Goal: Navigation & Orientation: Find specific page/section

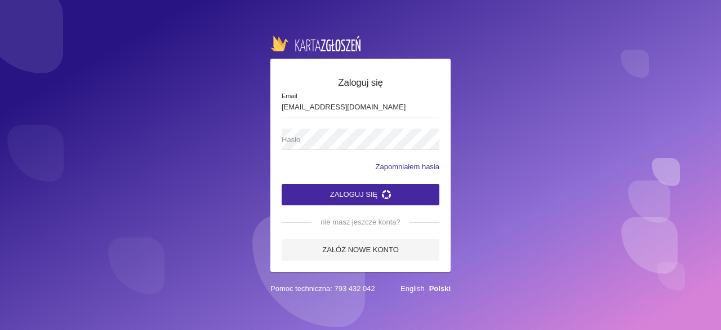
type input "[EMAIL_ADDRESS][DOMAIN_NAME]"
click at [341, 128] on label "Hasło" at bounding box center [361, 138] width 158 height 21
click at [282, 184] on button "Zaloguj się" at bounding box center [361, 194] width 158 height 21
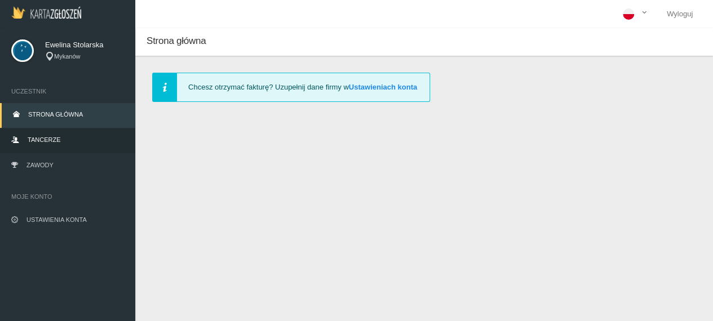
click at [61, 143] on link "Tancerze" at bounding box center [67, 140] width 135 height 25
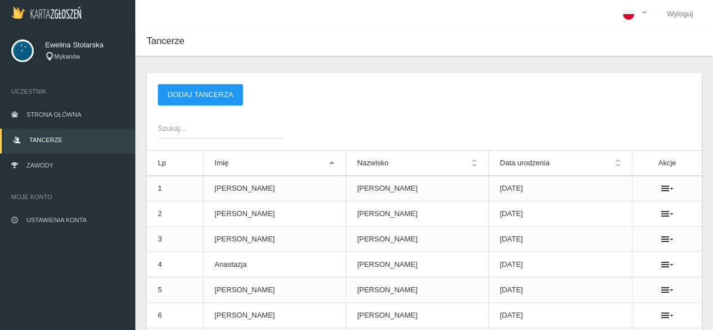
click at [225, 130] on span "Szukaj..." at bounding box center [214, 128] width 113 height 11
click at [225, 130] on input "Szukaj..." at bounding box center [220, 127] width 124 height 21
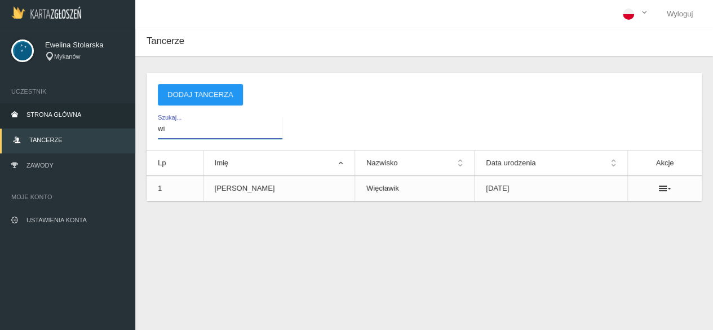
type input "w"
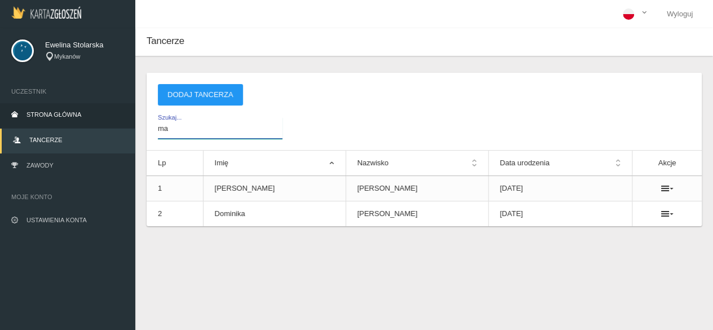
type input "m"
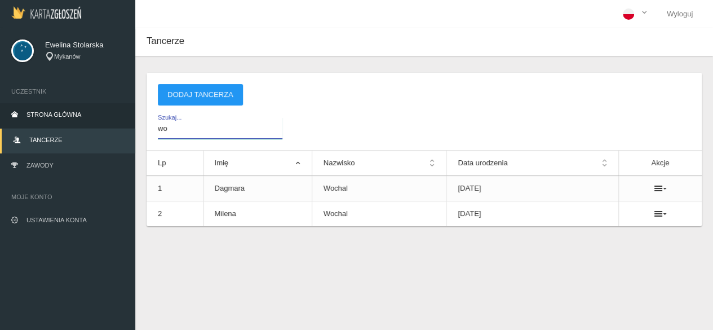
type input "w"
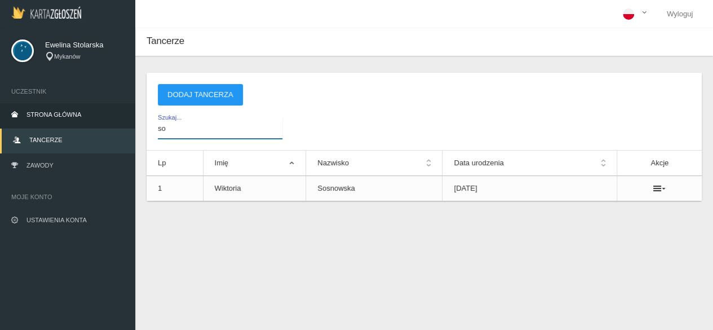
type input "s"
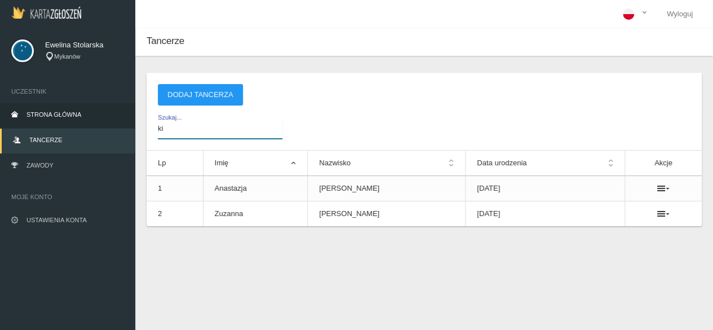
type input "k"
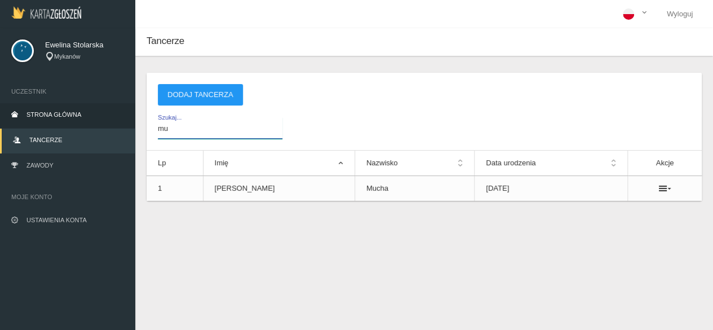
type input "m"
type input "b"
type input "h"
type input "w"
type input "ś"
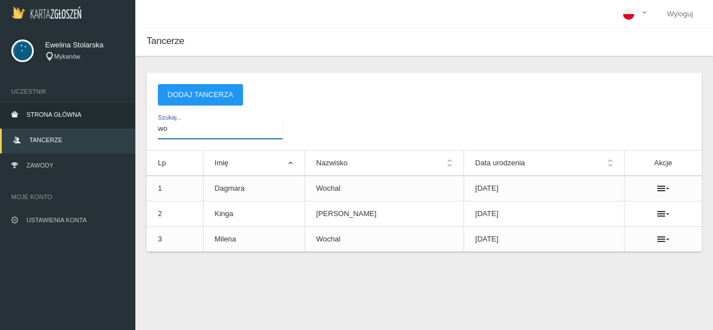
type input "w"
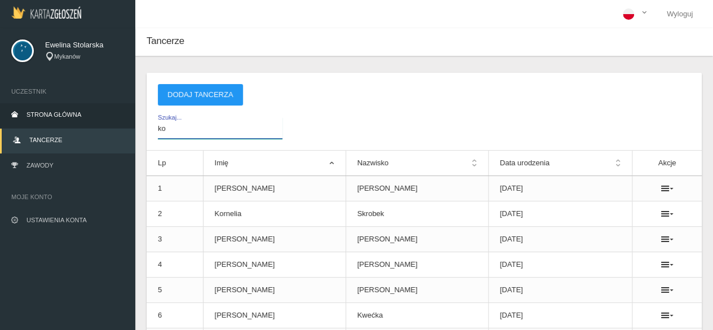
type input "k"
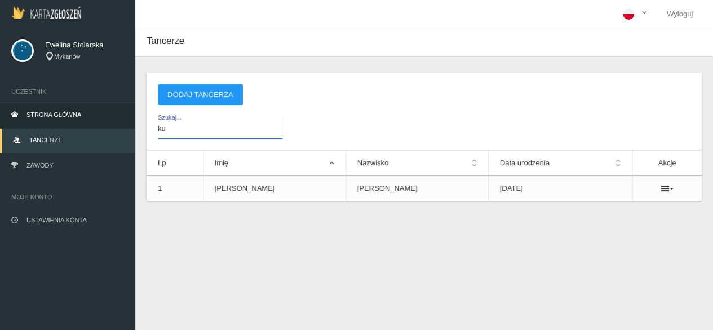
type input "k"
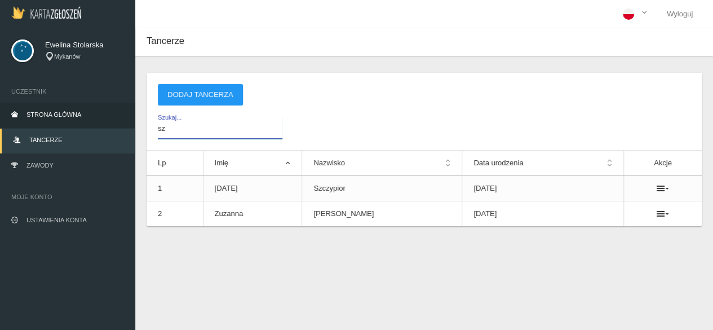
type input "s"
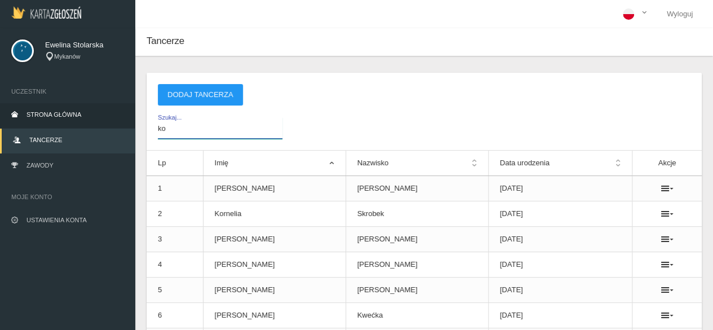
type input "k"
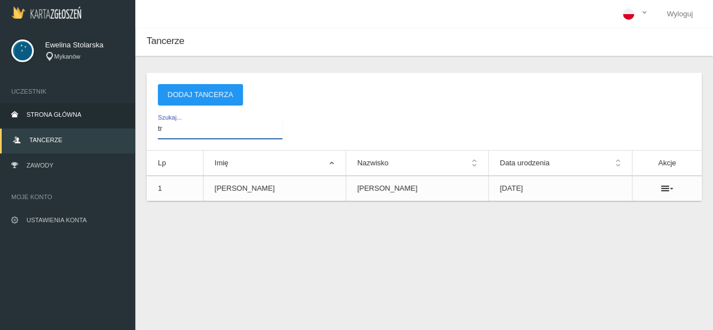
type input "t"
type input "ł"
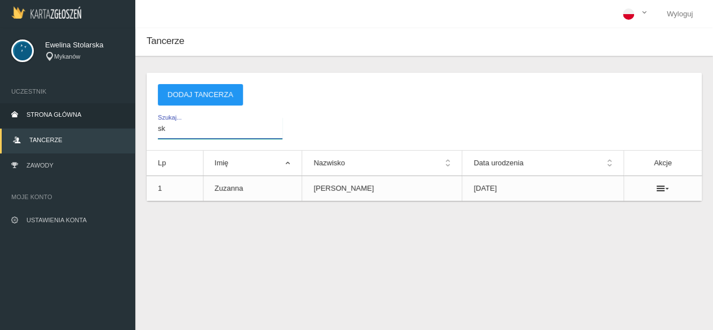
type input "s"
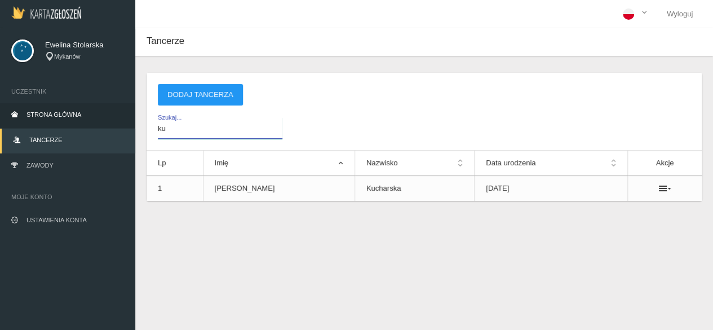
type input "k"
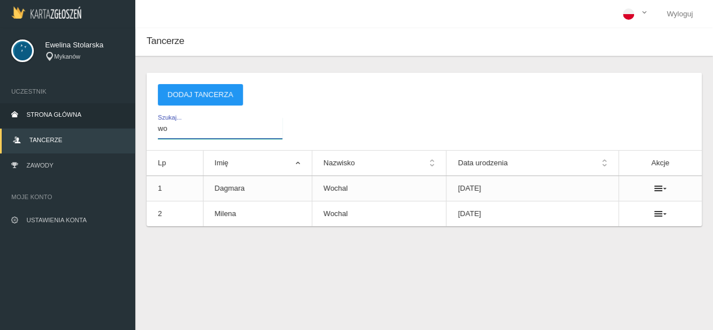
type input "w"
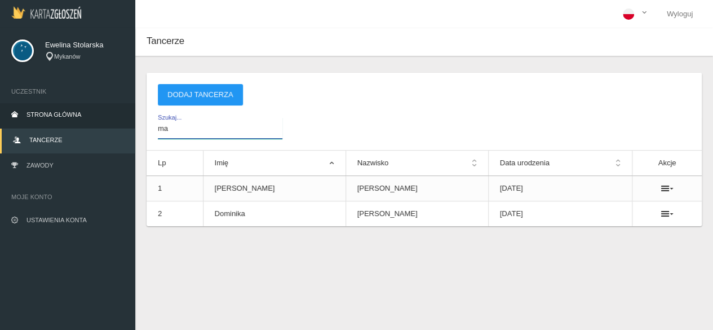
type input "m"
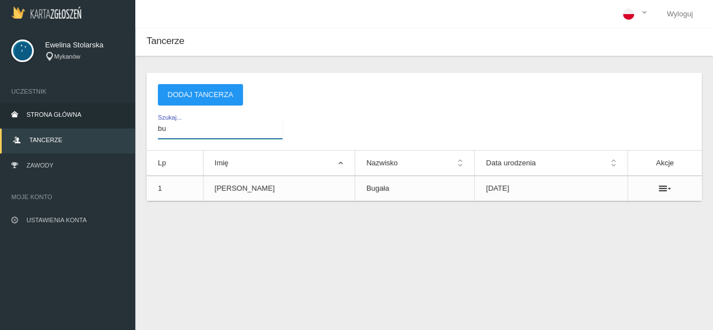
type input "b"
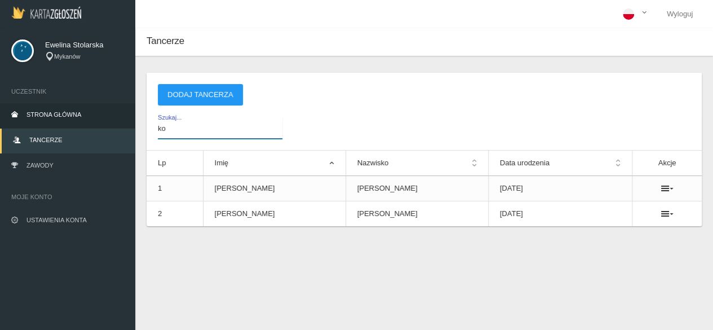
type input "k"
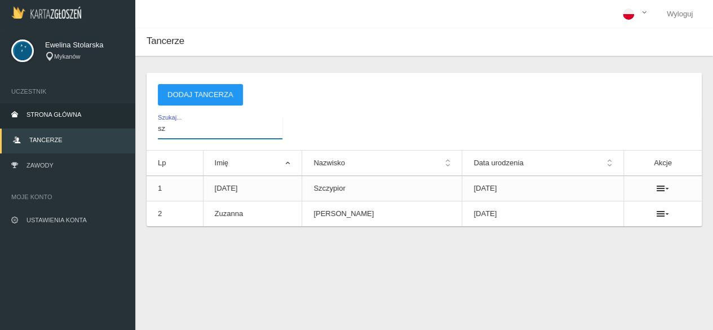
type input "s"
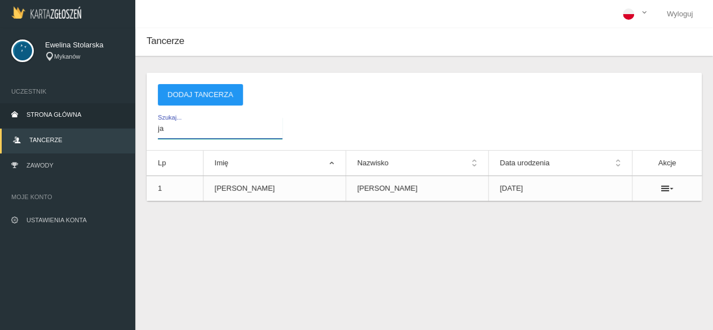
type input "j"
type input "k"
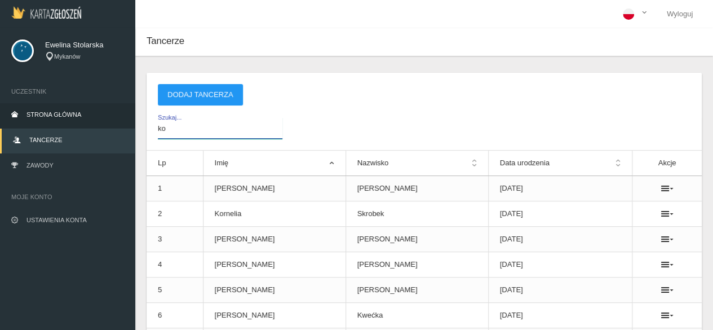
type input "k"
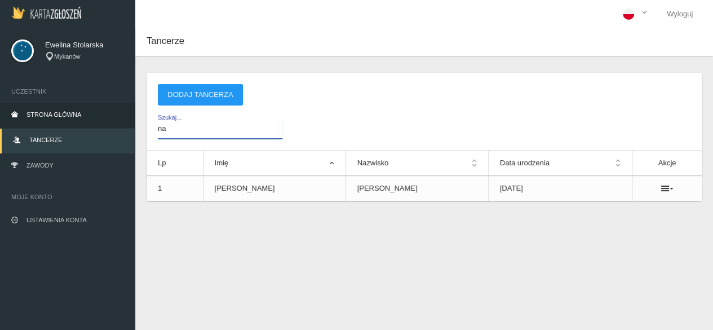
type input "n"
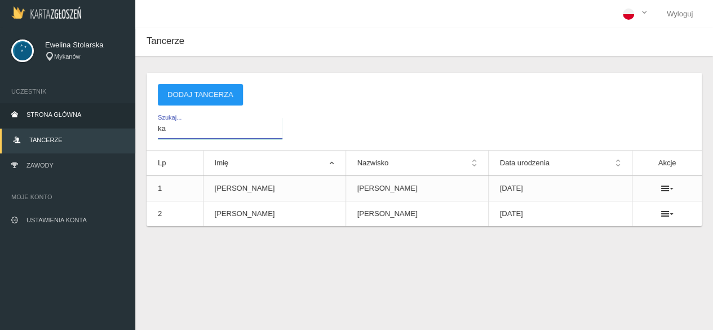
type input "k"
type input "w"
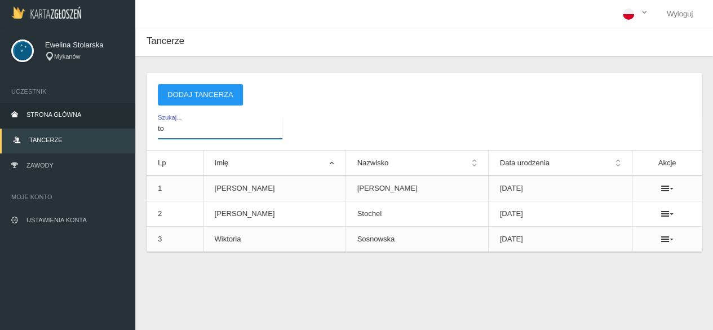
type input "t"
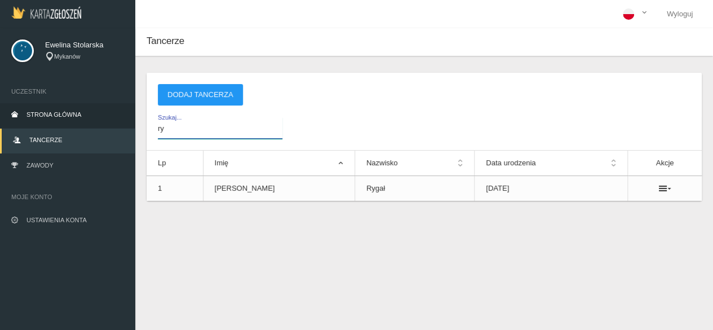
type input "r"
type input "k"
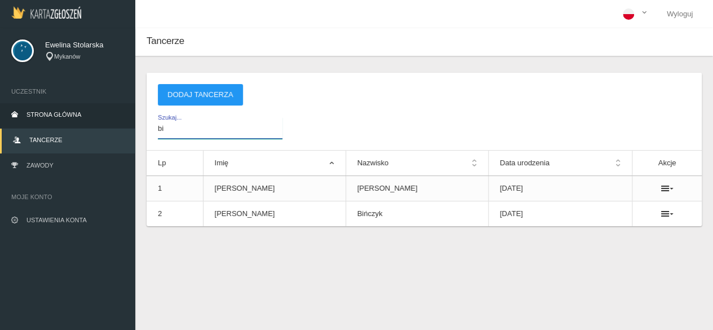
type input "b"
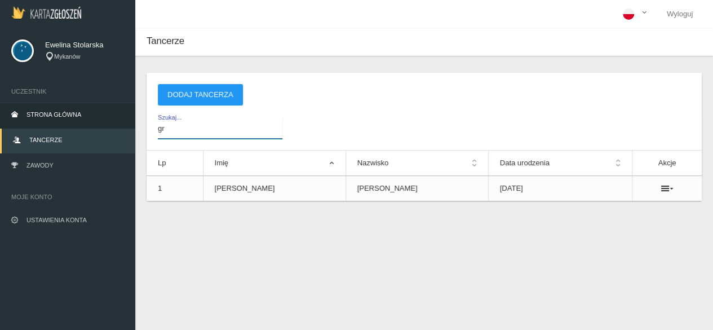
type input "g"
type input "d"
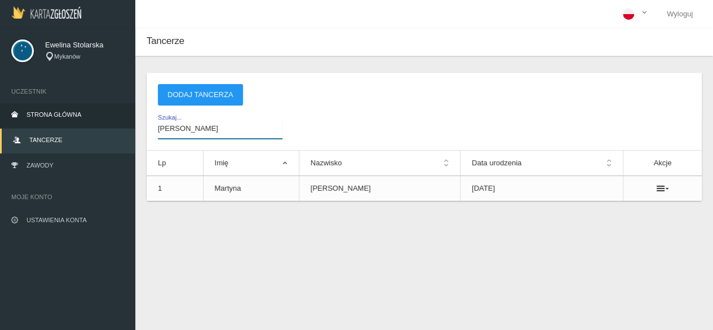
type input "j"
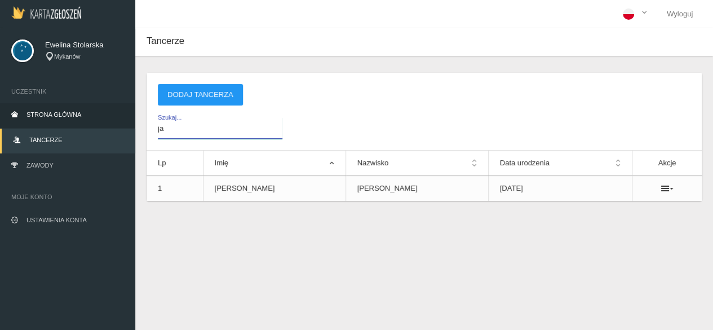
type input "j"
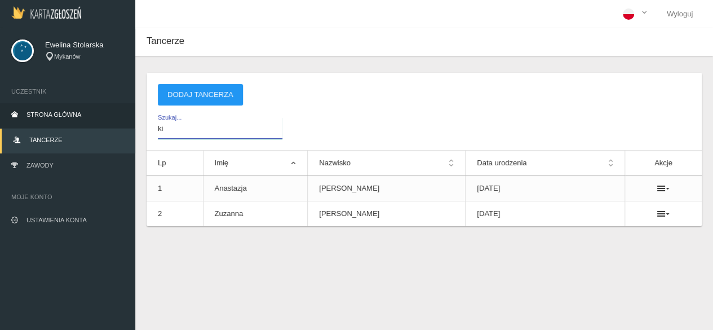
type input "k"
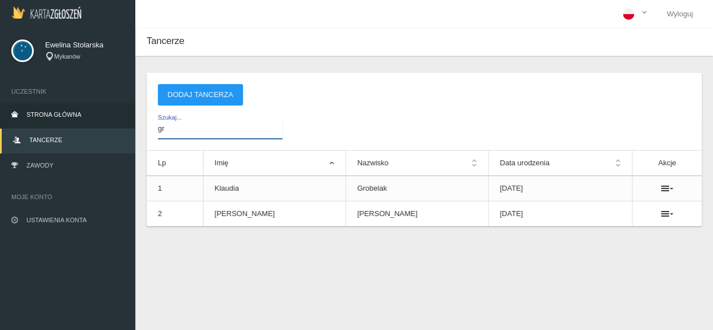
type input "g"
type input "c"
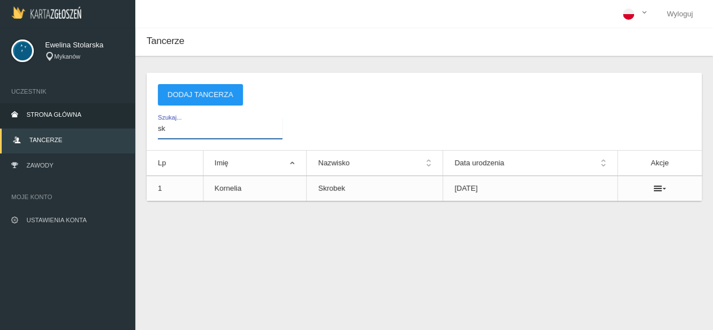
type input "s"
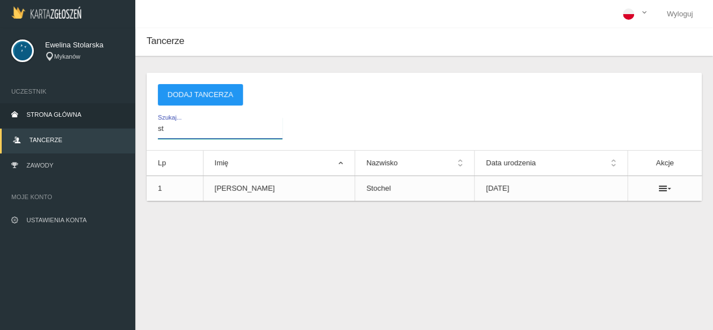
type input "s"
type input "bał"
